Goal: Check status: Check status

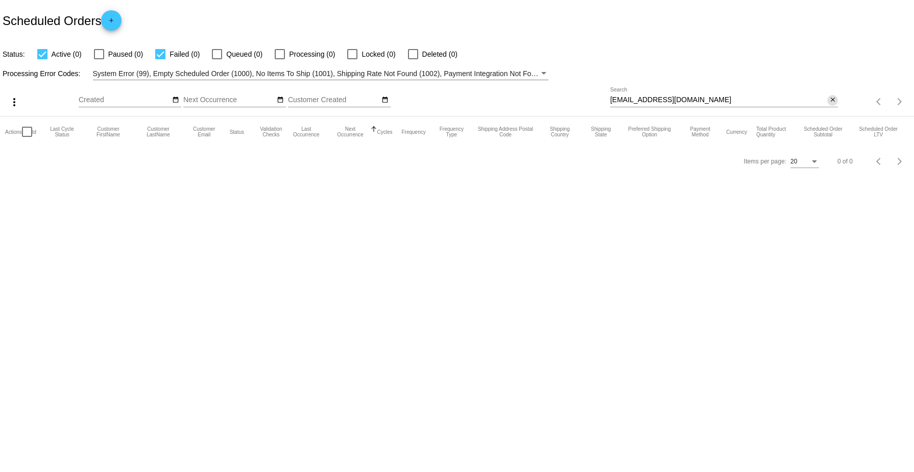
click at [836, 97] on mat-icon "close" at bounding box center [832, 100] width 7 height 8
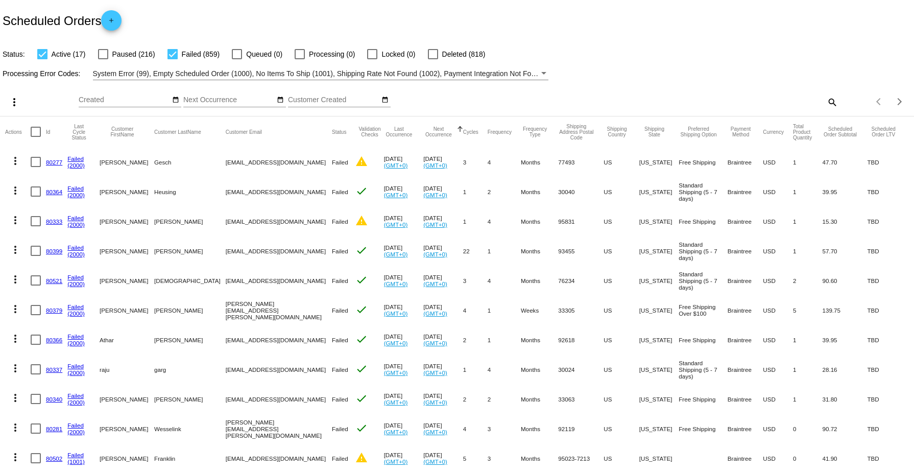
click at [826, 99] on mat-icon "search" at bounding box center [832, 102] width 12 height 16
click at [610, 101] on input "Search" at bounding box center [724, 100] width 228 height 8
paste input "jrashelton@gmail.com"
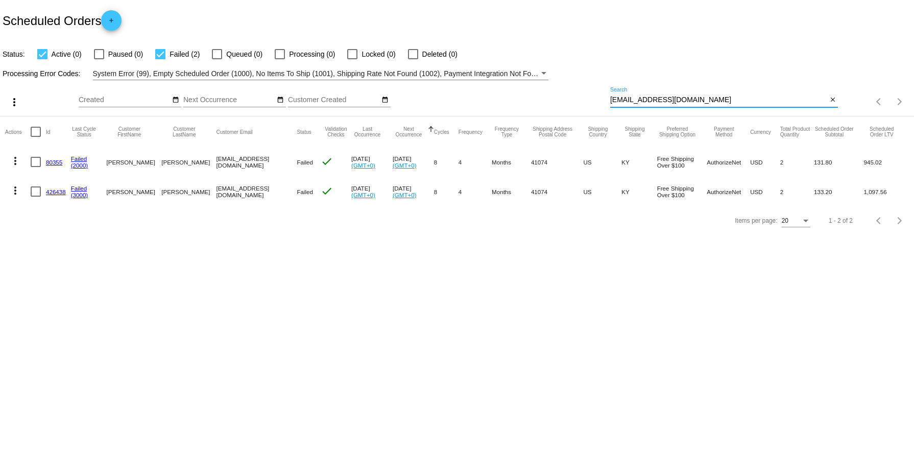
type input "jrashelton@gmail.com"
click at [14, 191] on mat-icon "more_vert" at bounding box center [15, 190] width 12 height 12
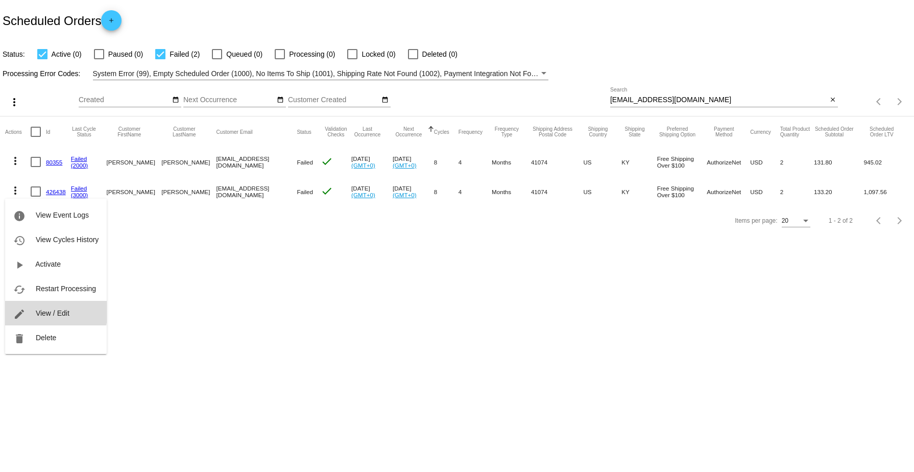
click at [43, 311] on span "View / Edit" at bounding box center [53, 313] width 34 height 8
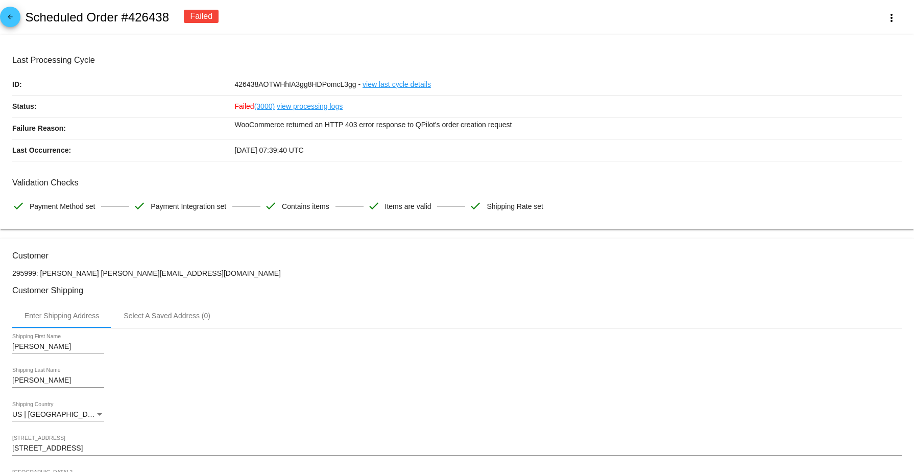
drag, startPoint x: 167, startPoint y: 16, endPoint x: 21, endPoint y: 15, distance: 145.1
click at [21, 15] on div "arrow_back Scheduled Order #426438 Failed more_vert" at bounding box center [457, 17] width 914 height 35
copy h2 "Scheduled Order #426438"
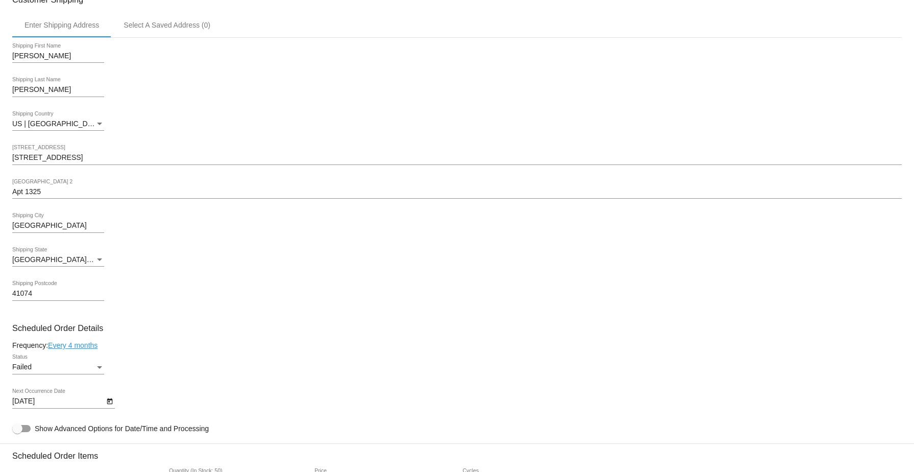
scroll to position [255, 0]
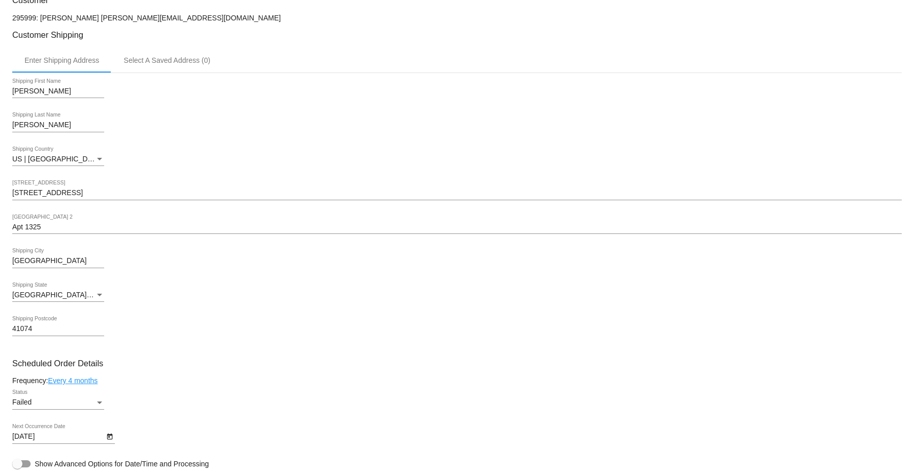
drag, startPoint x: 160, startPoint y: 20, endPoint x: 40, endPoint y: 20, distance: 119.5
click at [40, 20] on p "295999: Joyce Shelton jrashelton@gmail.com" at bounding box center [457, 18] width 890 height 8
copy p "Joyce Shelton jrashelton@gmail.com"
